Goal: Information Seeking & Learning: Learn about a topic

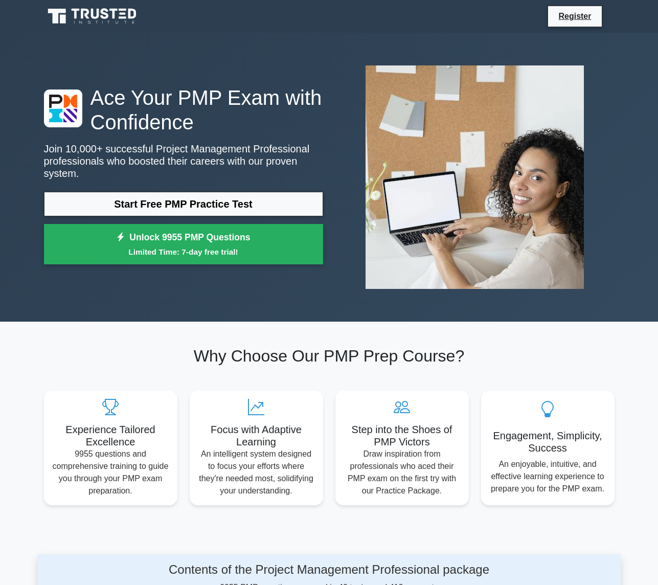
click at [155, 199] on link "Start Free PMP Practice Test" at bounding box center [183, 204] width 279 height 25
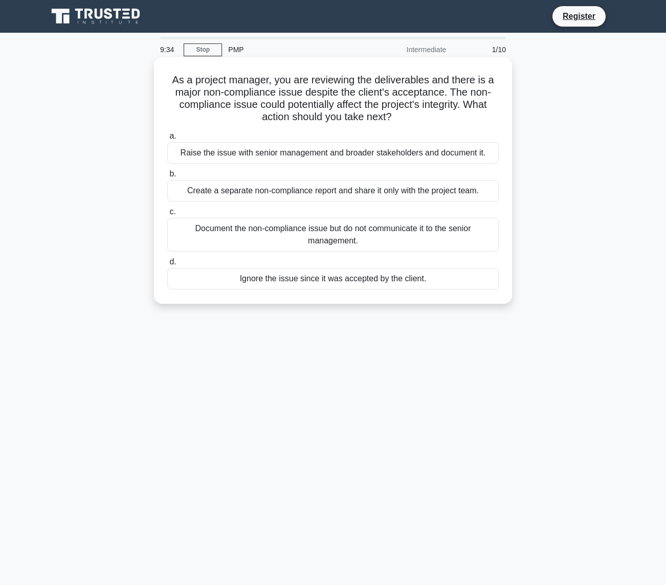
click at [384, 158] on div "Raise the issue with senior management and broader stakeholders and document it." at bounding box center [332, 152] width 331 height 21
click at [167, 140] on input "a. Raise the issue with senior management and broader stakeholders and document…" at bounding box center [167, 136] width 0 height 7
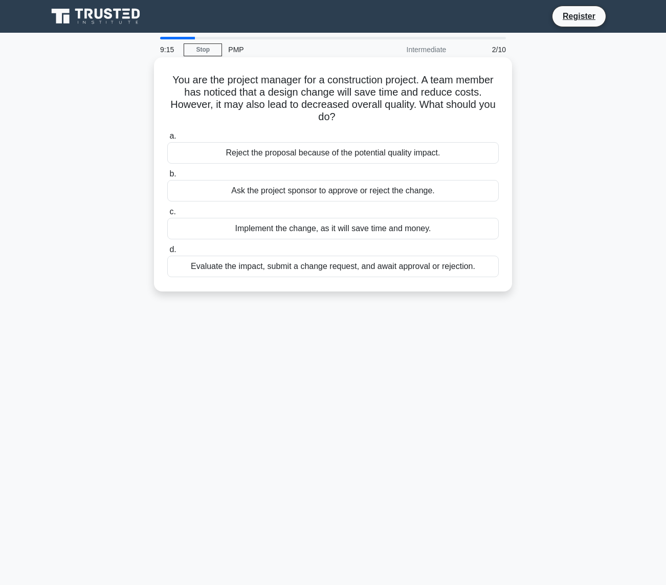
click at [382, 268] on div "Evaluate the impact, submit a change request, and await approval or rejection." at bounding box center [332, 266] width 331 height 21
click at [167, 253] on input "d. Evaluate the impact, submit a change request, and await approval or rejectio…" at bounding box center [167, 249] width 0 height 7
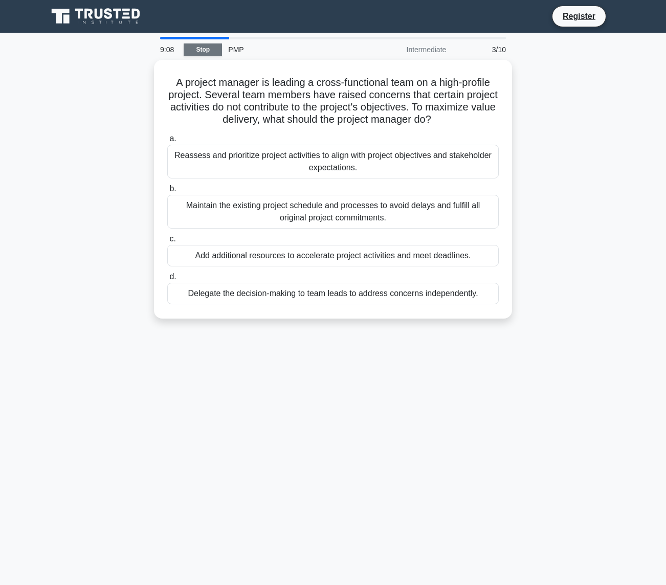
click at [200, 50] on link "Stop" at bounding box center [203, 49] width 38 height 13
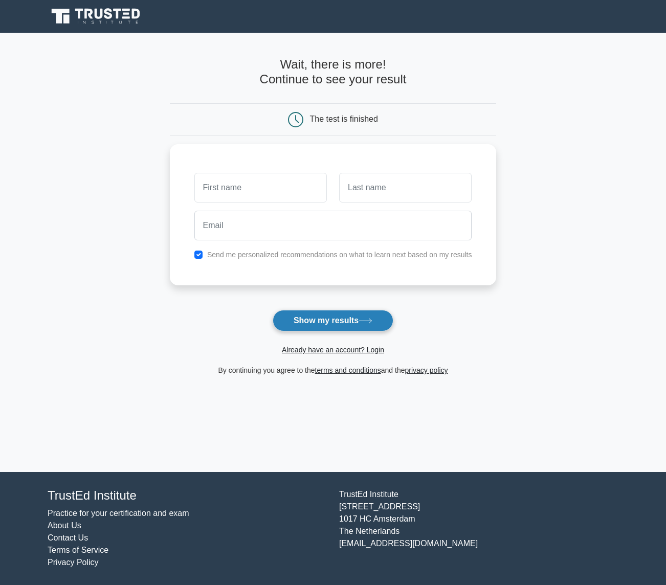
click at [349, 326] on button "Show my results" at bounding box center [333, 320] width 121 height 21
click at [139, 93] on main "Wait, there is more! Continue to see your result The test is finished and the" at bounding box center [333, 252] width 666 height 439
